Goal: Task Accomplishment & Management: Use online tool/utility

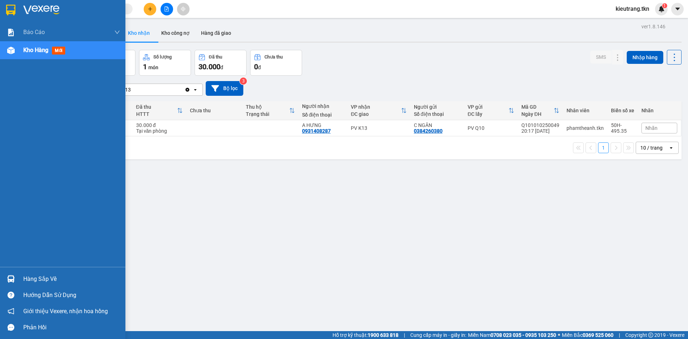
click at [37, 280] on div "Hàng sắp về" at bounding box center [71, 279] width 97 height 11
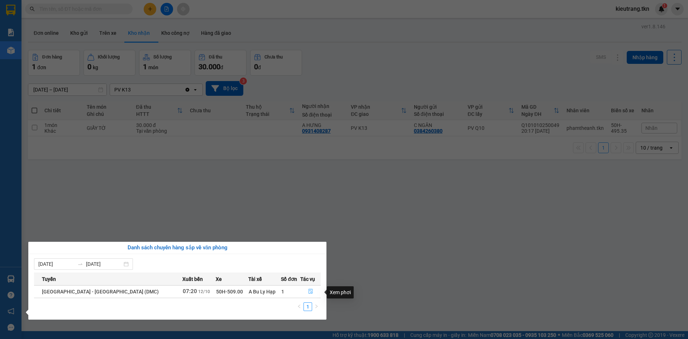
click at [309, 294] on icon "file-done" at bounding box center [310, 291] width 5 height 5
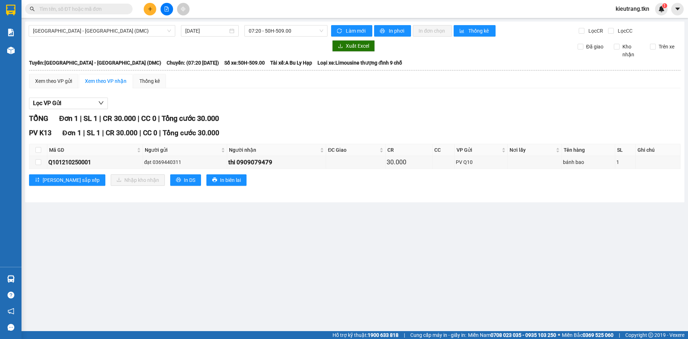
click at [35, 153] on th at bounding box center [38, 150] width 18 height 12
click at [40, 151] on input "checkbox" at bounding box center [38, 150] width 6 height 6
checkbox input "true"
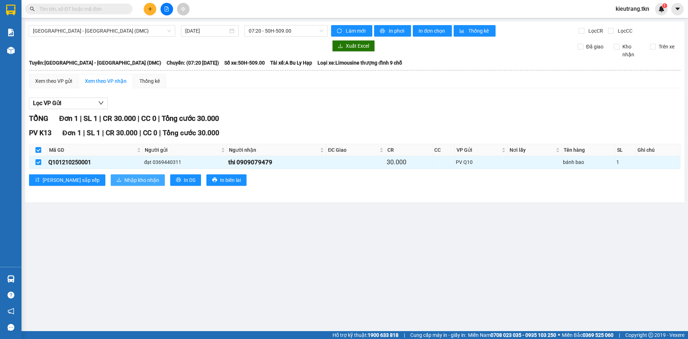
click at [124, 181] on span "Nhập kho nhận" at bounding box center [141, 180] width 35 height 8
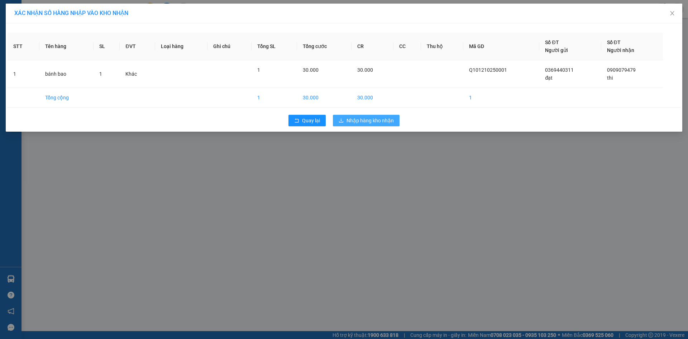
click at [383, 122] on span "Nhập hàng kho nhận" at bounding box center [370, 121] width 47 height 8
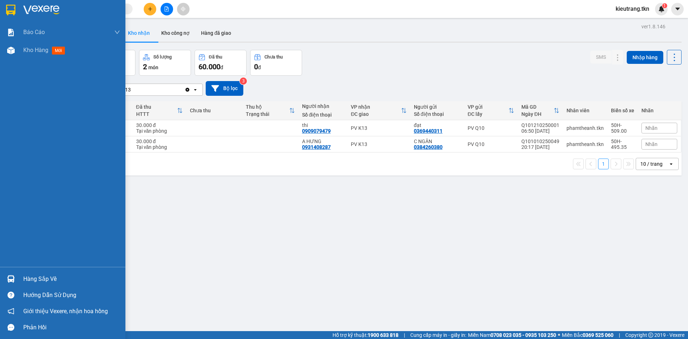
click at [27, 282] on div "Hàng sắp về" at bounding box center [71, 279] width 97 height 11
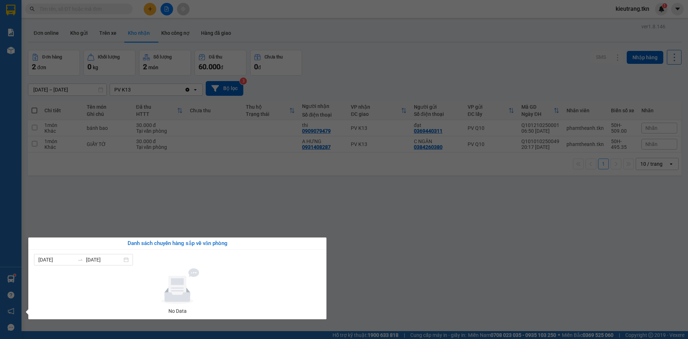
click at [71, 184] on section "Kết quả tìm kiếm ( 0 ) Bộ lọc No Data kieutrang.tkn 1 Báo cáo Mẫu 1: Báo cáo dò…" at bounding box center [344, 169] width 688 height 339
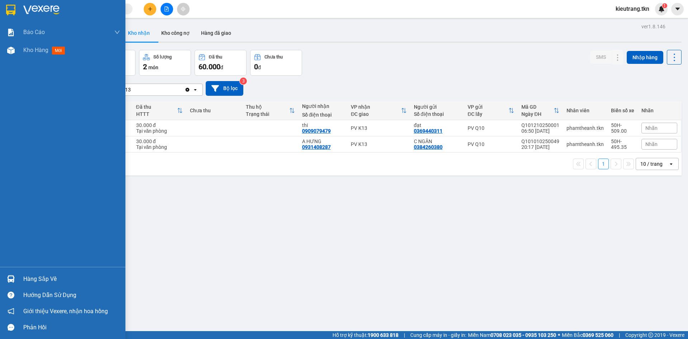
click at [32, 280] on div "Hàng sắp về" at bounding box center [71, 279] width 97 height 11
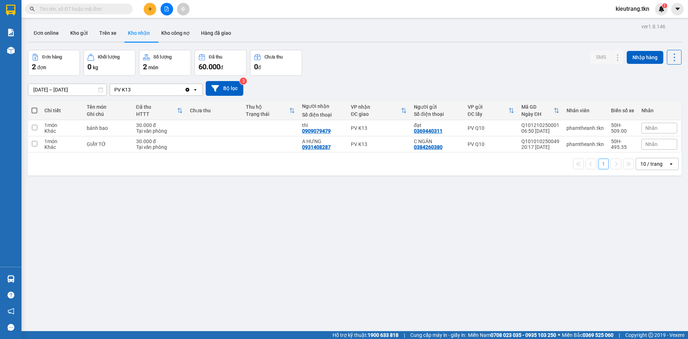
click at [256, 215] on section "Kết quả tìm kiếm ( 0 ) Bộ lọc No Data kieutrang.tkn 1 Báo cáo Mẫu 1: Báo cáo dò…" at bounding box center [344, 169] width 688 height 339
